Goal: Information Seeking & Learning: Learn about a topic

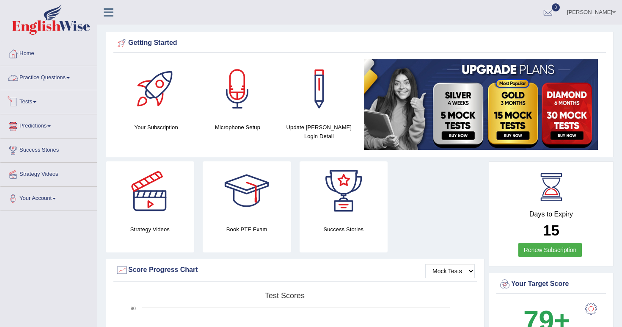
click at [63, 81] on link "Practice Questions" at bounding box center [48, 76] width 97 height 21
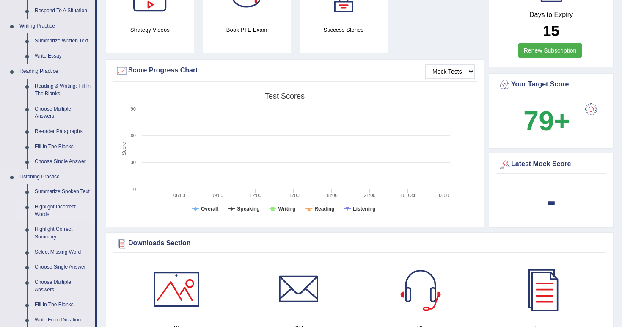
scroll to position [200, 0]
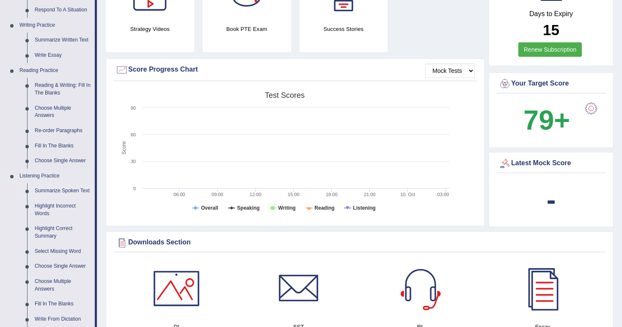
click at [56, 184] on link "Summarize Spoken Text" at bounding box center [63, 190] width 64 height 15
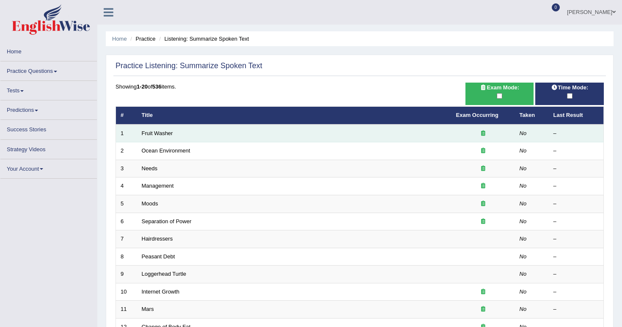
click at [152, 142] on td "Fruit Washer" at bounding box center [294, 133] width 315 height 18
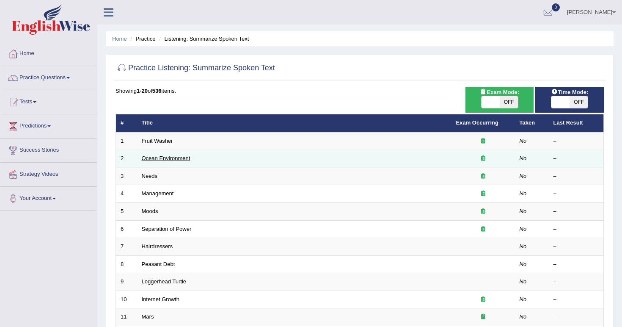
click at [153, 157] on link "Ocean Environment" at bounding box center [166, 158] width 49 height 6
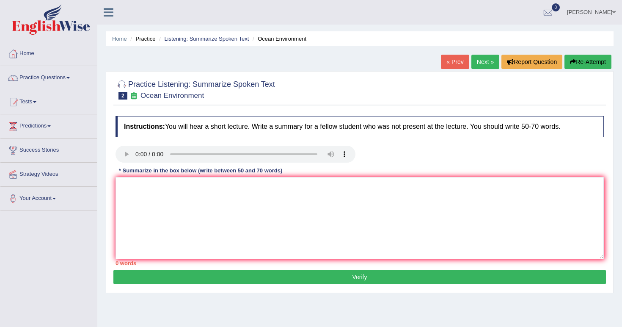
click at [159, 155] on audio at bounding box center [236, 154] width 240 height 17
click at [134, 152] on audio at bounding box center [236, 154] width 240 height 17
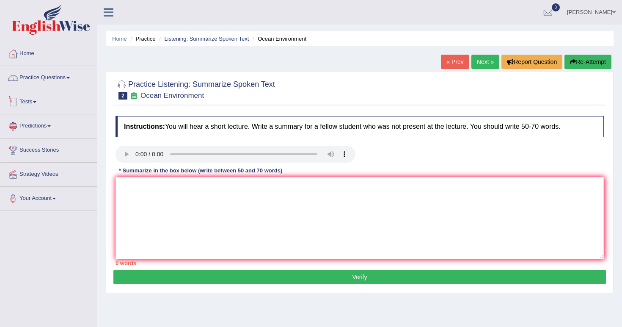
click at [58, 74] on link "Practice Questions" at bounding box center [48, 76] width 97 height 21
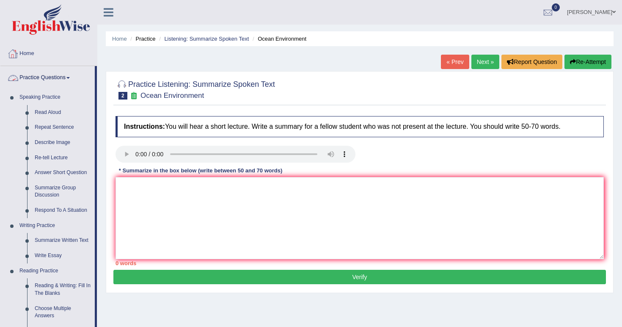
click at [112, 20] on div "Sara Chhetri Toggle navigation Username: sarac Access Type: Online Subscription…" at bounding box center [359, 12] width 525 height 25
click at [108, 4] on div at bounding box center [112, 9] width 30 height 19
click at [109, 12] on icon at bounding box center [109, 12] width 10 height 11
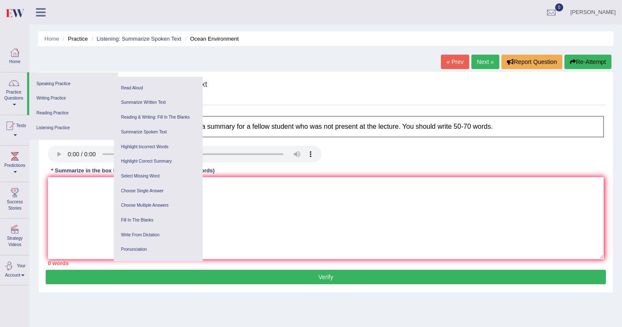
click at [20, 260] on link "Your Account" at bounding box center [14, 269] width 29 height 28
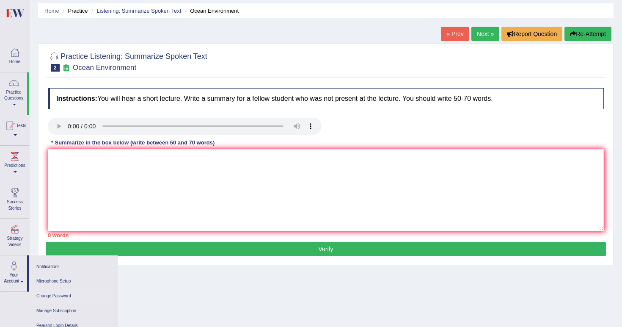
scroll to position [31, 0]
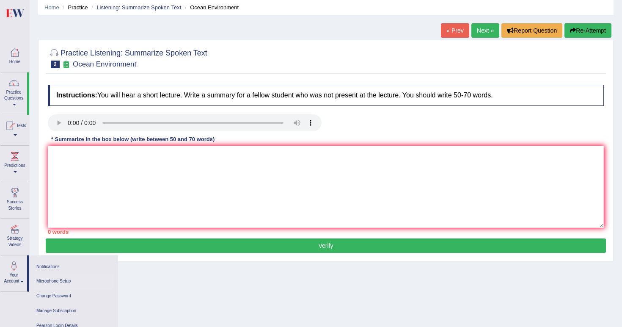
click at [57, 282] on link "Microphone Setup" at bounding box center [73, 281] width 80 height 15
click at [60, 279] on link "Microphone Setup" at bounding box center [73, 281] width 80 height 15
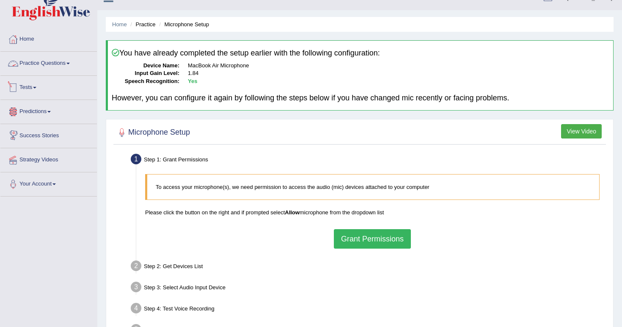
scroll to position [7, 0]
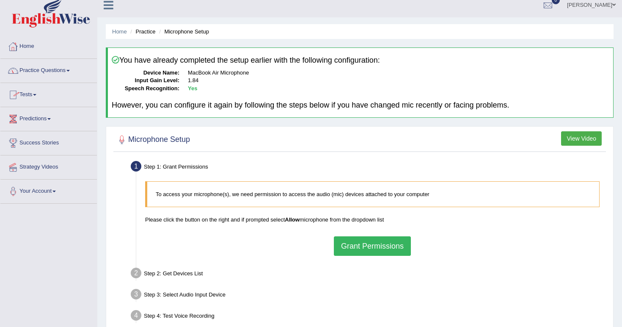
click at [144, 32] on li "Practice" at bounding box center [141, 32] width 27 height 8
click at [148, 33] on li "Practice" at bounding box center [141, 32] width 27 height 8
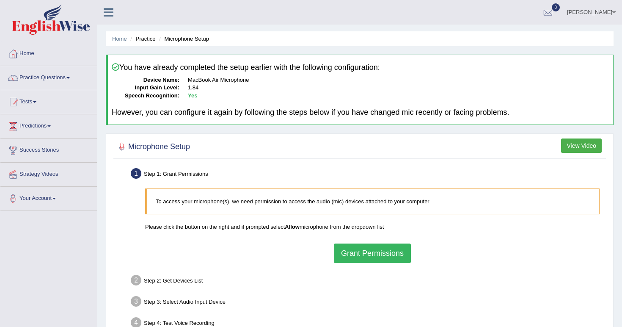
scroll to position [0, 0]
click at [597, 14] on link "[PERSON_NAME]" at bounding box center [591, 11] width 61 height 22
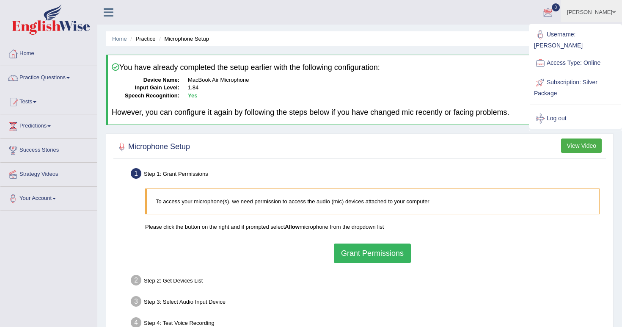
click at [425, 22] on ul "Sara Chhetri Toggle navigation Username: sarac Access Type: Online Subscription…" at bounding box center [438, 12] width 367 height 24
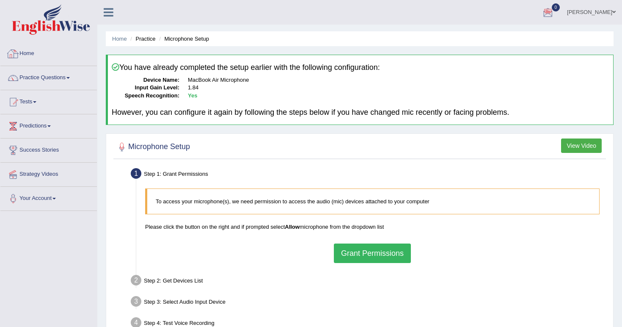
click at [55, 55] on link "Home" at bounding box center [48, 52] width 97 height 21
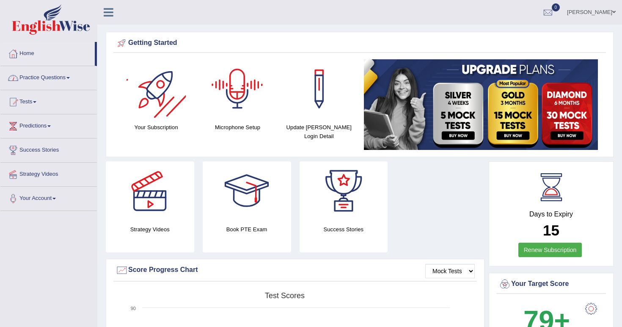
click at [63, 70] on link "Practice Questions" at bounding box center [48, 76] width 97 height 21
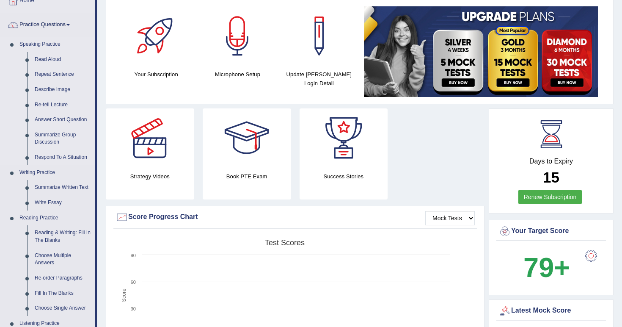
scroll to position [78, 0]
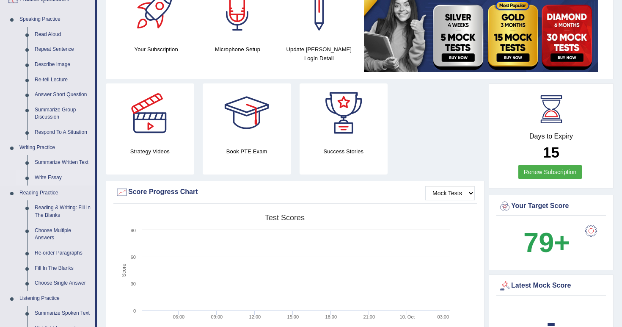
click at [45, 175] on link "Write Essay" at bounding box center [63, 177] width 64 height 15
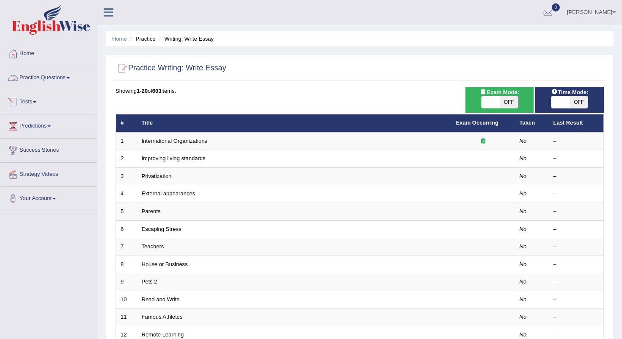
click at [73, 85] on link "Practice Questions" at bounding box center [48, 76] width 97 height 21
